Goal: Task Accomplishment & Management: Use online tool/utility

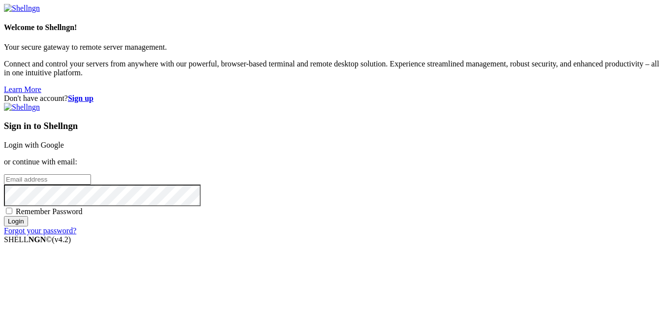
click at [64, 141] on link "Login with Google" at bounding box center [34, 145] width 60 height 8
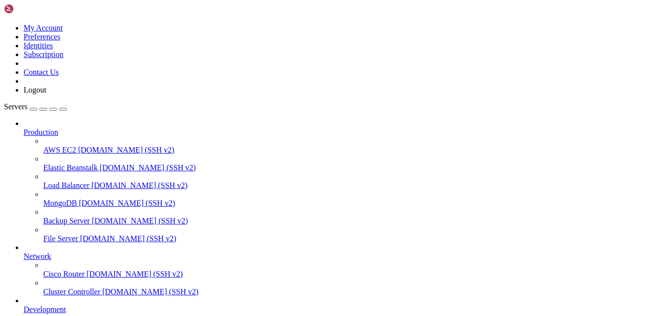
scroll to position [107, 0]
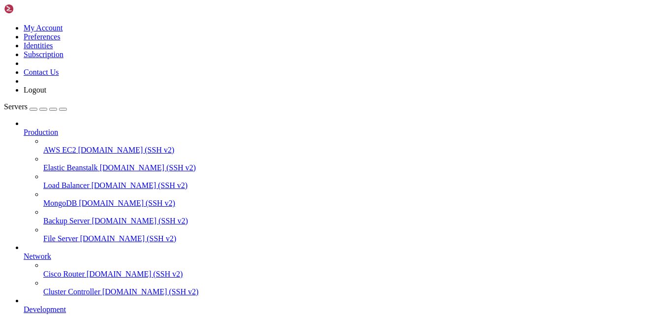
drag, startPoint x: 259, startPoint y: 656, endPoint x: 225, endPoint y: 653, distance: 34.1
drag, startPoint x: 202, startPoint y: 611, endPoint x: 144, endPoint y: 659, distance: 75.4
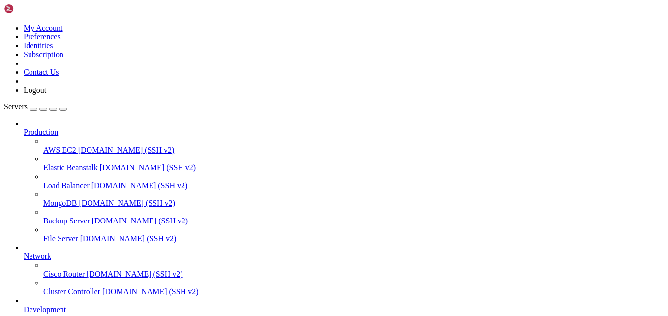
scroll to position [744, 0]
drag, startPoint x: 195, startPoint y: 606, endPoint x: 146, endPoint y: 611, distance: 49.9
drag, startPoint x: 136, startPoint y: 800, endPoint x: 8, endPoint y: 765, distance: 132.2
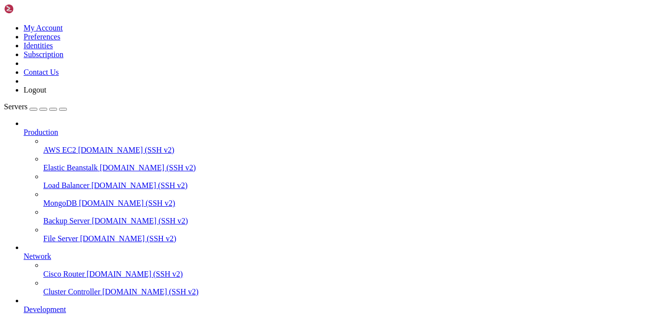
drag, startPoint x: 352, startPoint y: 657, endPoint x: 237, endPoint y: 662, distance: 115.6
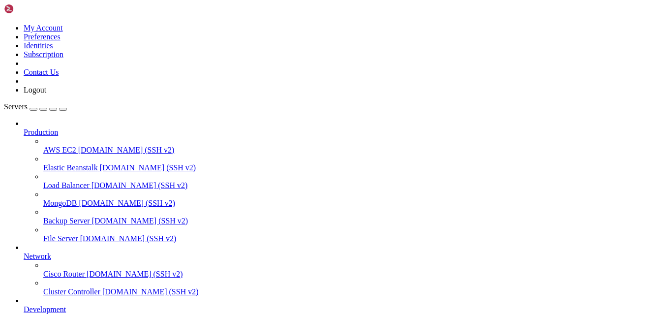
scroll to position [2792, 0]
drag, startPoint x: 206, startPoint y: 685, endPoint x: 139, endPoint y: 681, distance: 67.5
drag, startPoint x: 150, startPoint y: 617, endPoint x: 94, endPoint y: 632, distance: 58.0
